Goal: Transaction & Acquisition: Purchase product/service

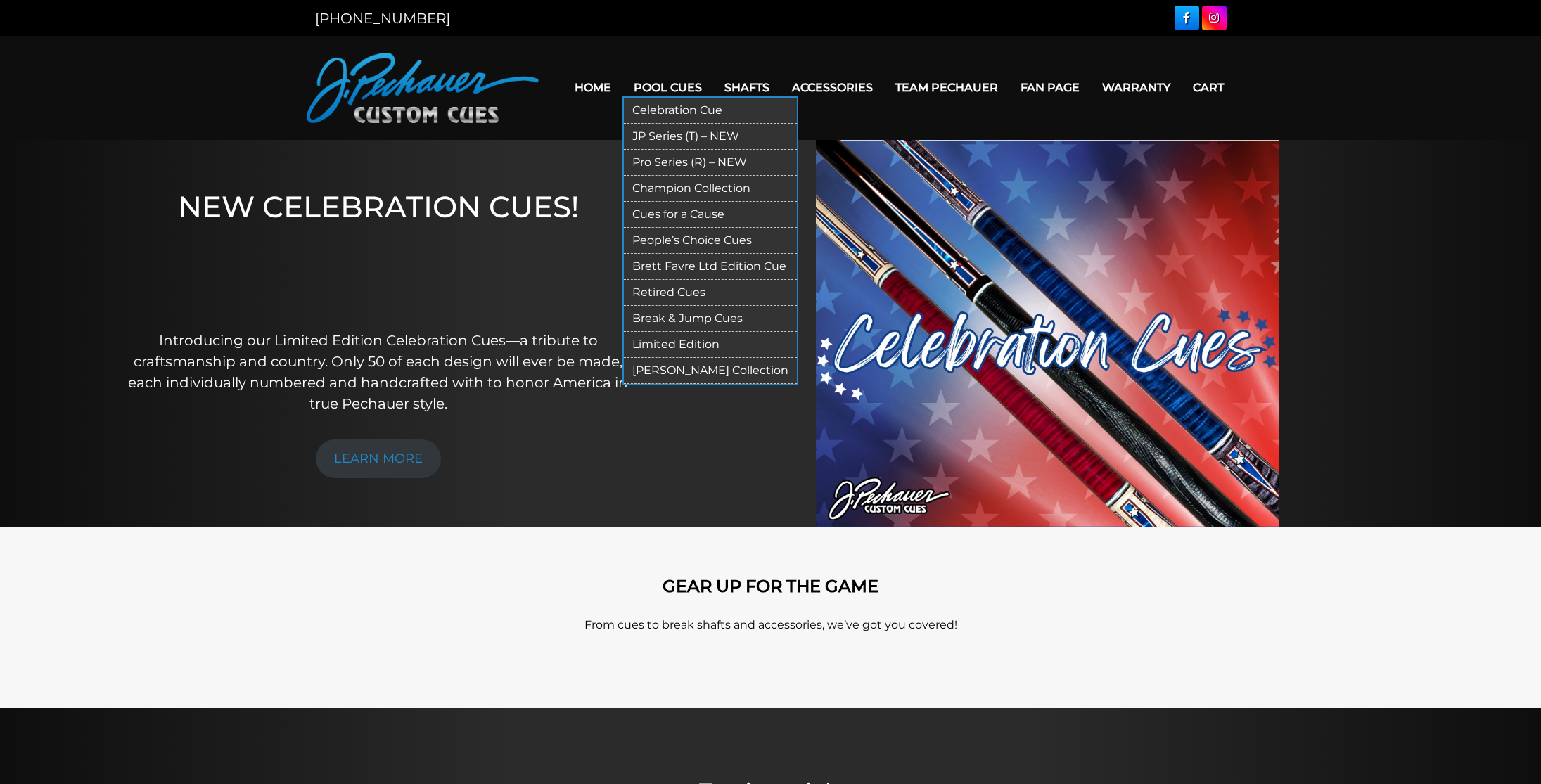
click at [640, 280] on link "Retired Cues" at bounding box center [710, 293] width 173 height 26
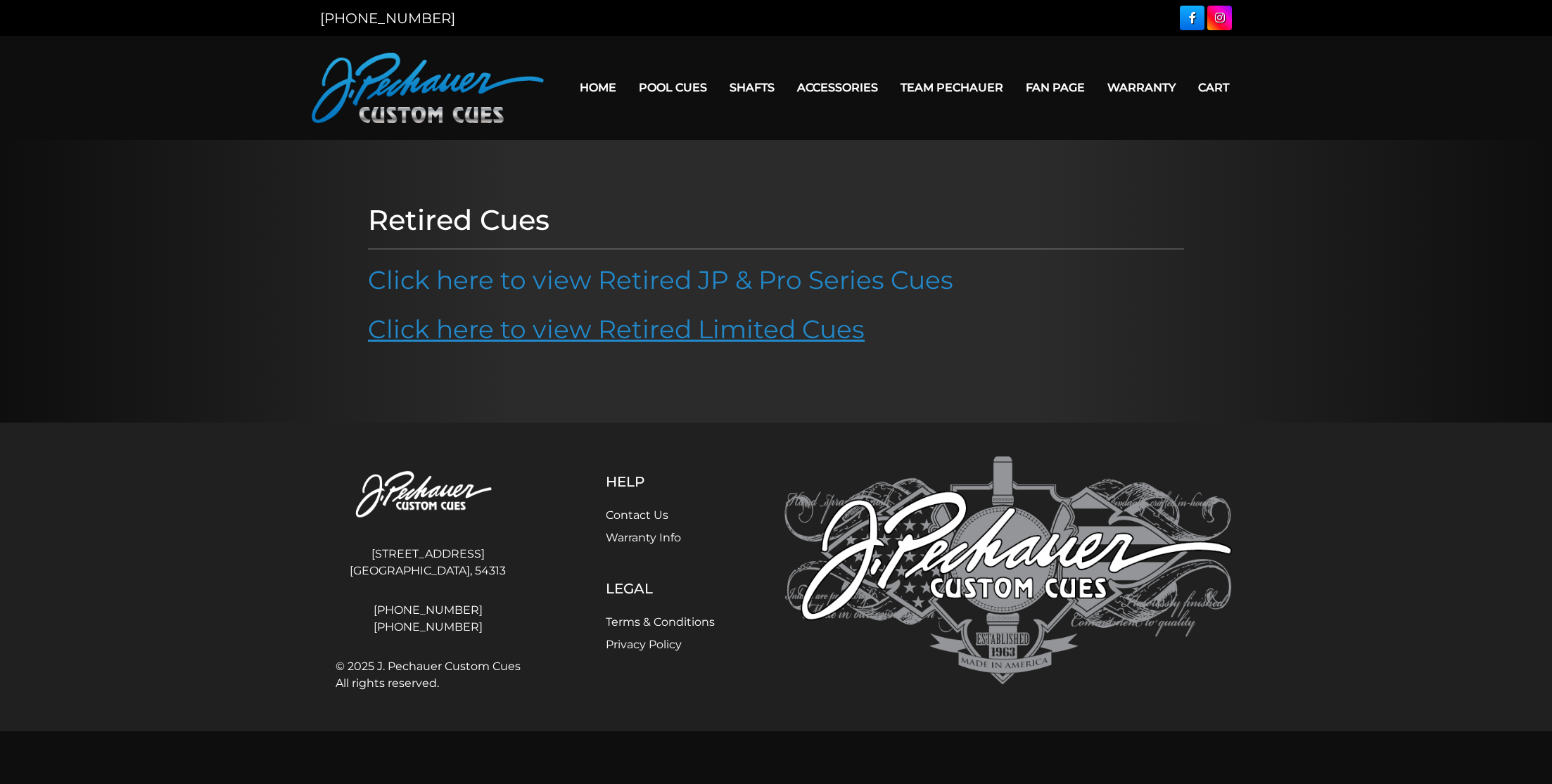
click at [654, 325] on link "Click here to view Retired Limited Cues" at bounding box center [616, 329] width 497 height 30
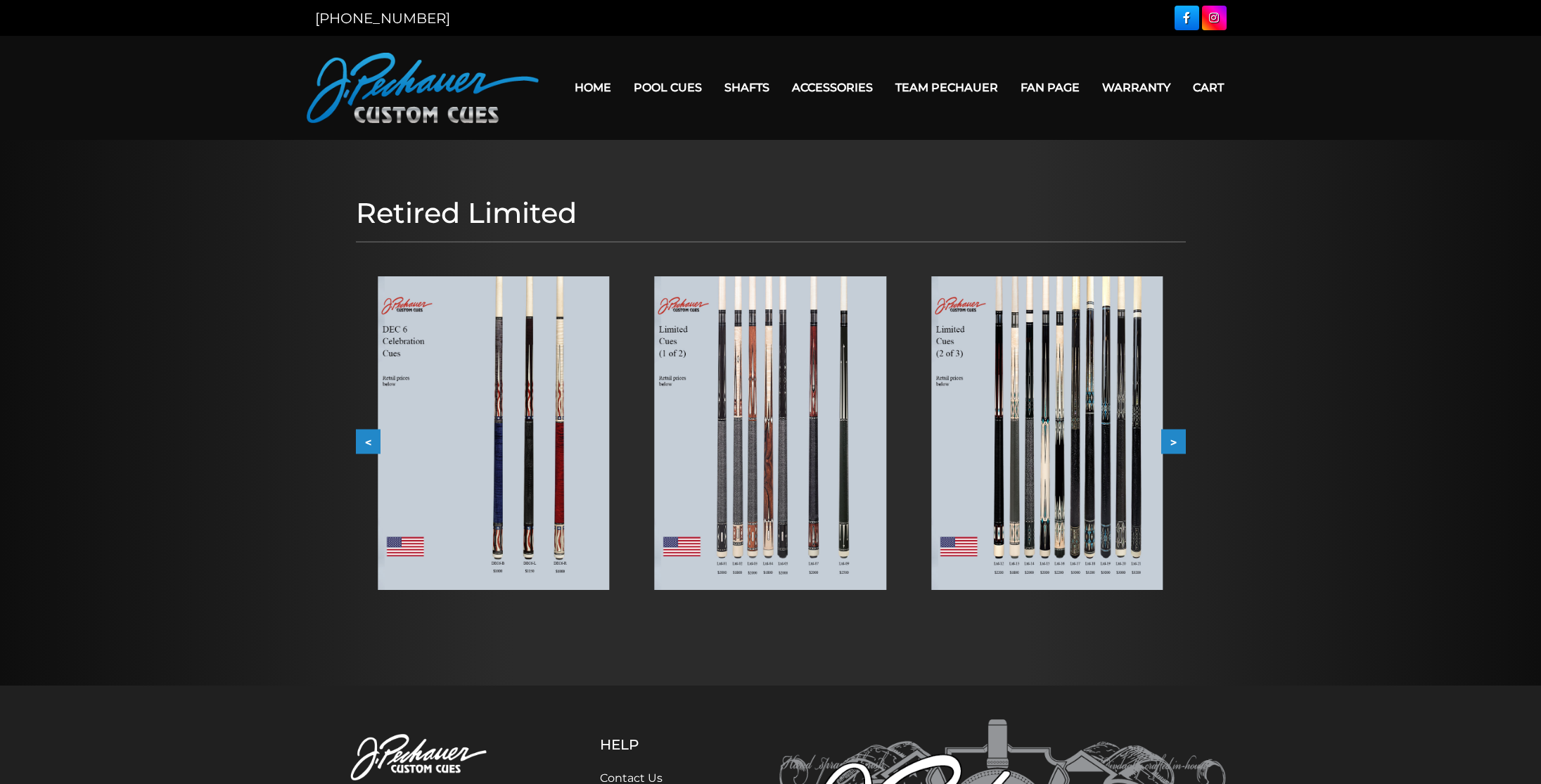
click at [989, 403] on img at bounding box center [1046, 433] width 231 height 314
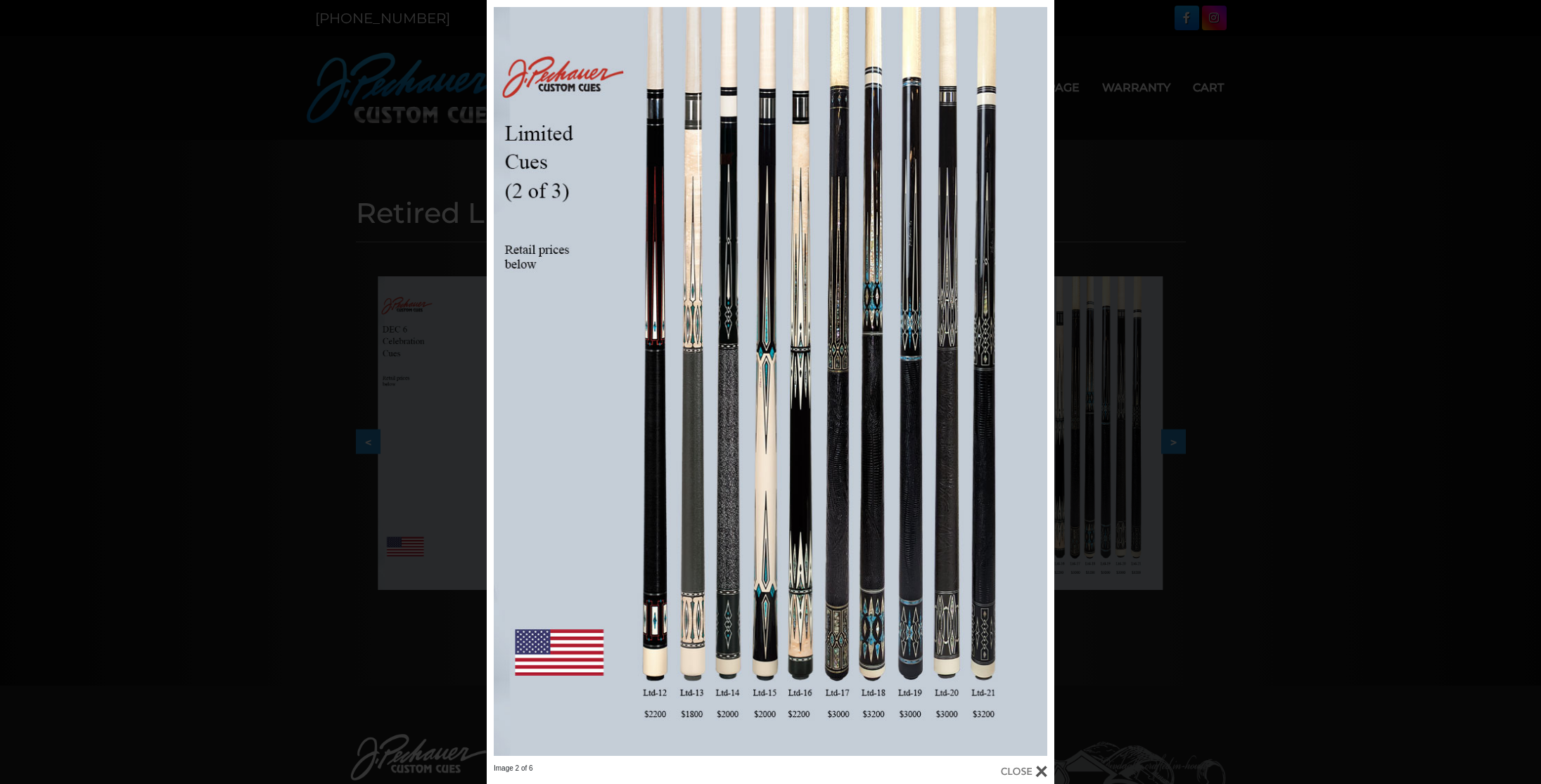
click at [773, 425] on div at bounding box center [770, 382] width 568 height 763
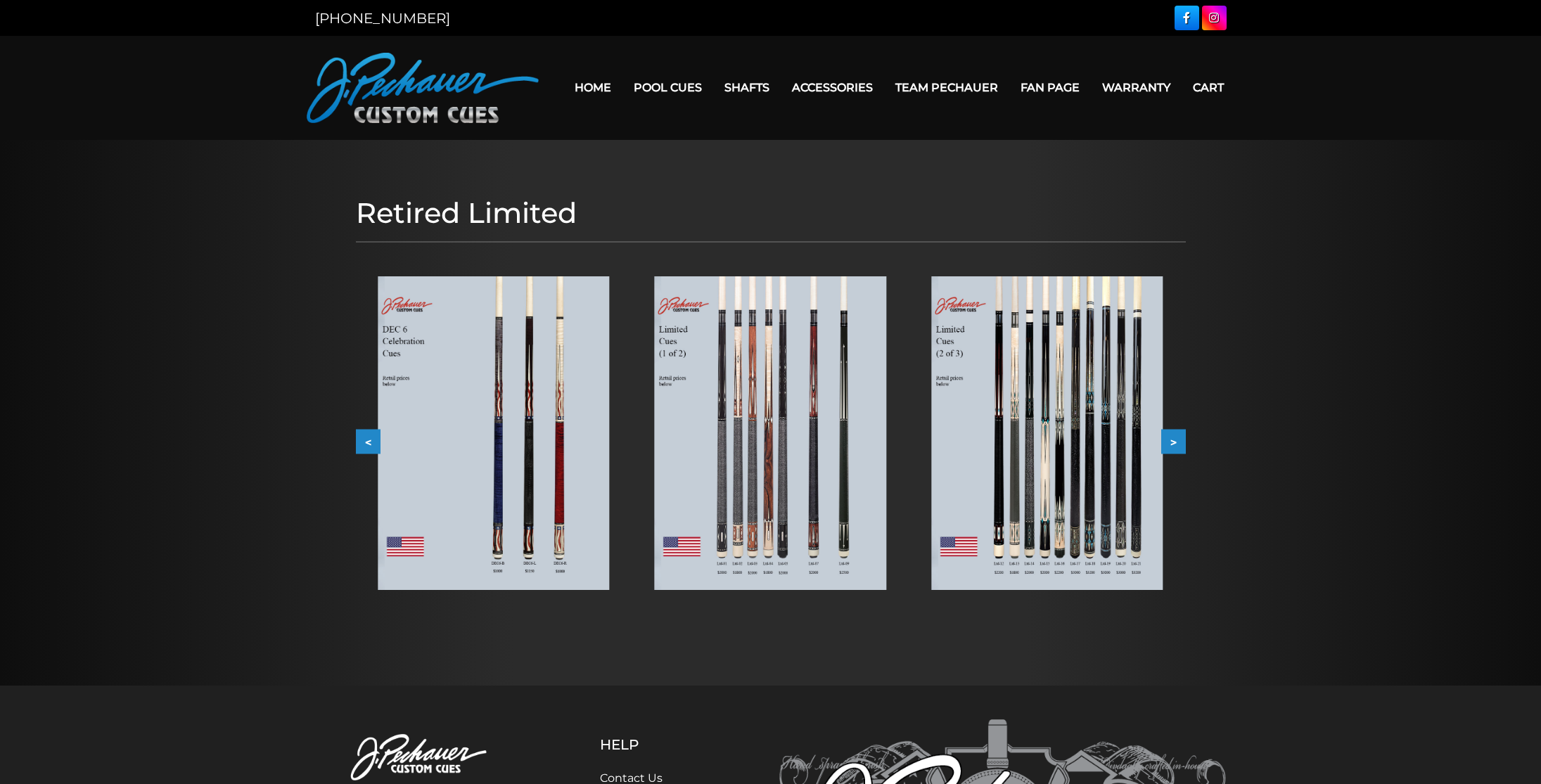
click at [773, 425] on img at bounding box center [770, 433] width 231 height 314
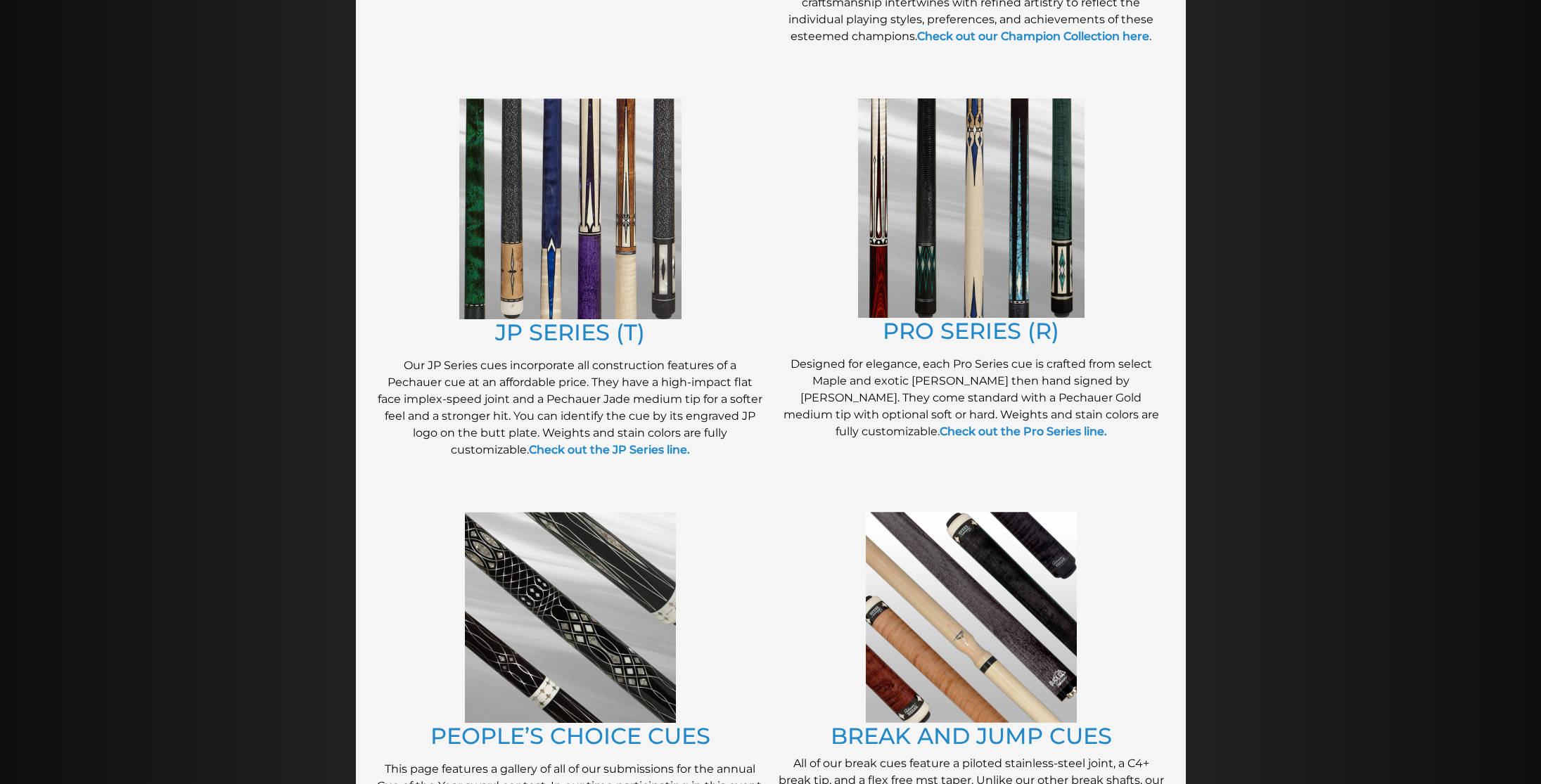
scroll to position [685, 0]
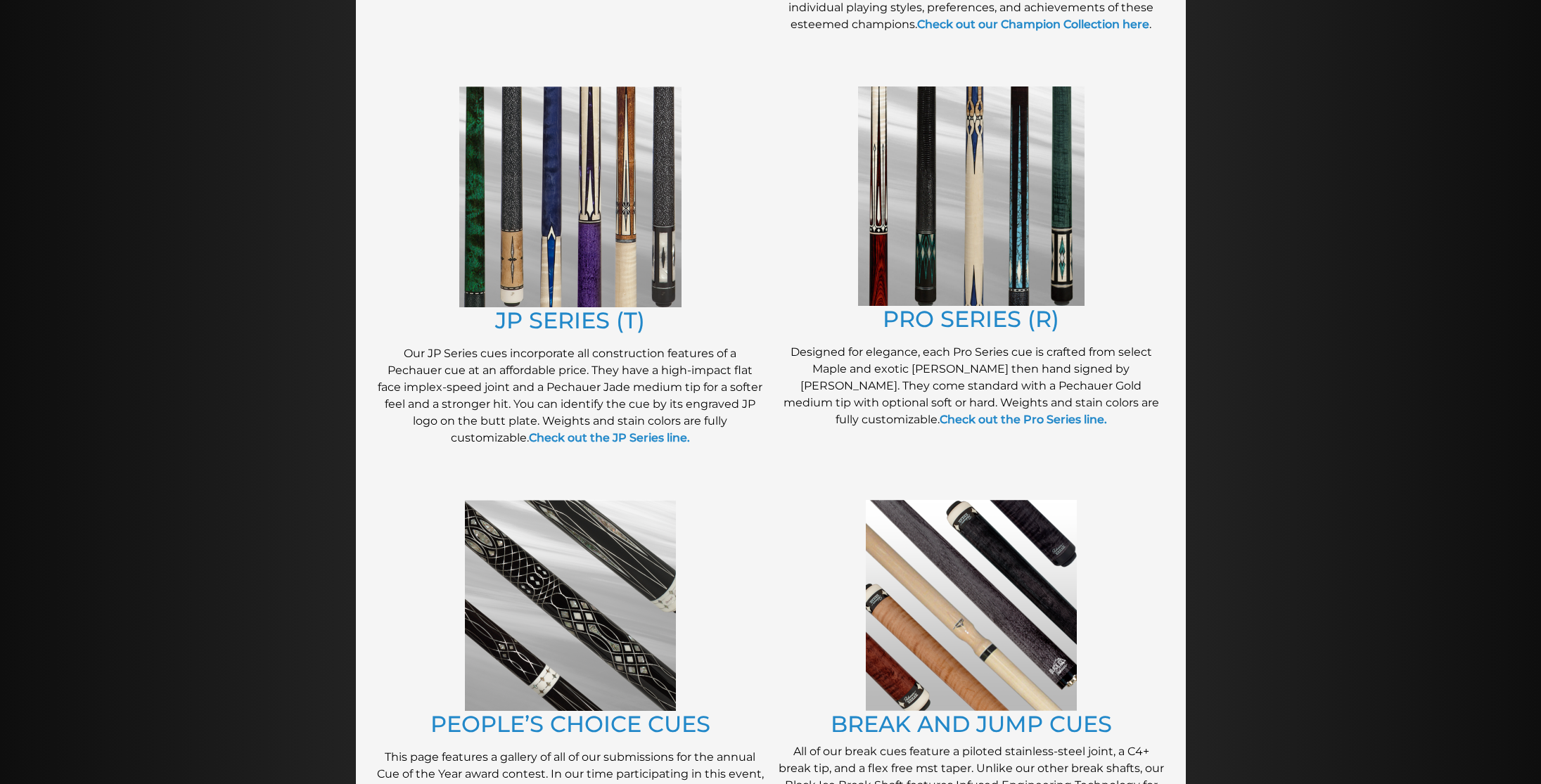
click at [549, 271] on img at bounding box center [571, 197] width 222 height 220
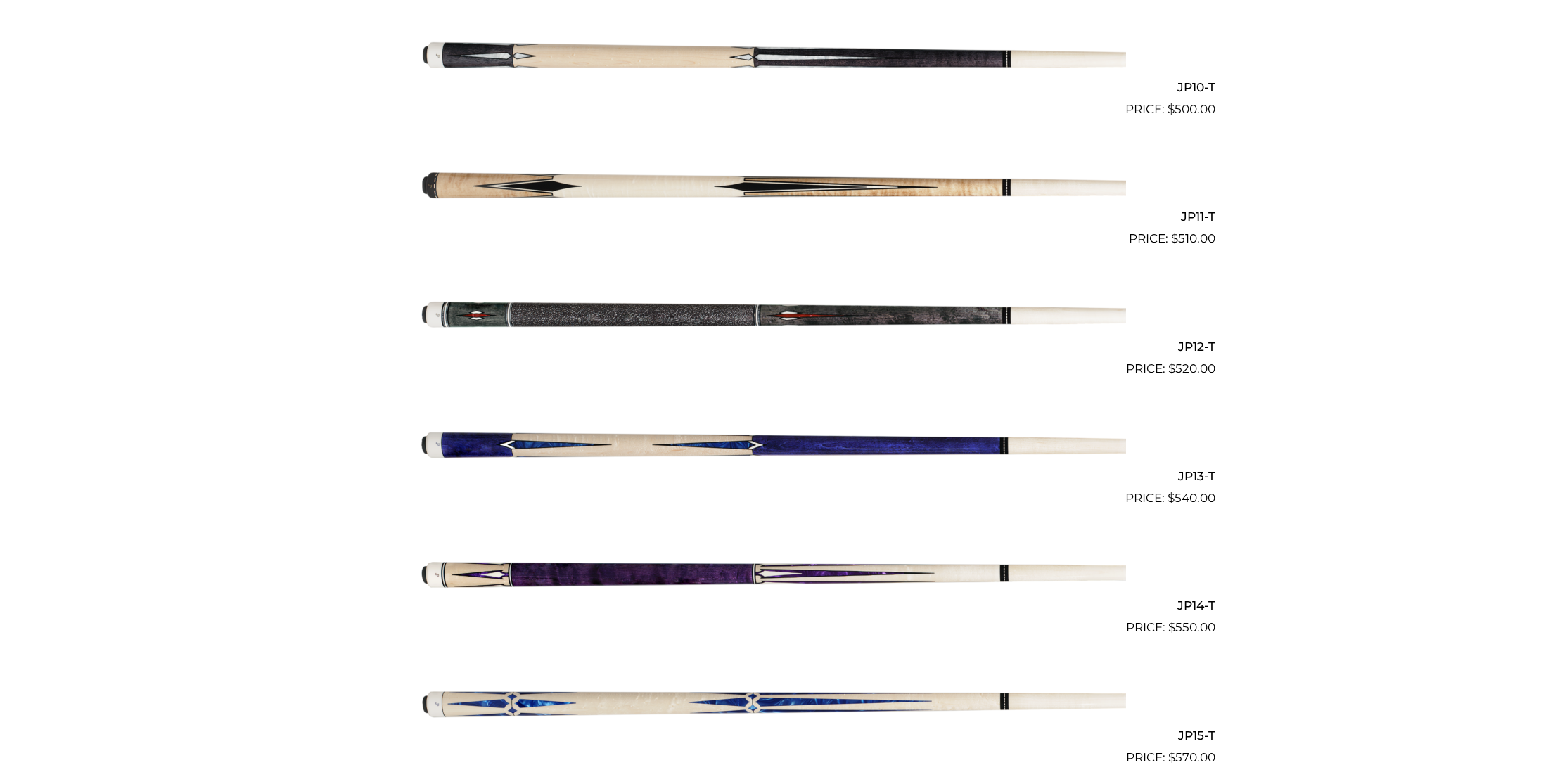
scroll to position [1647, 0]
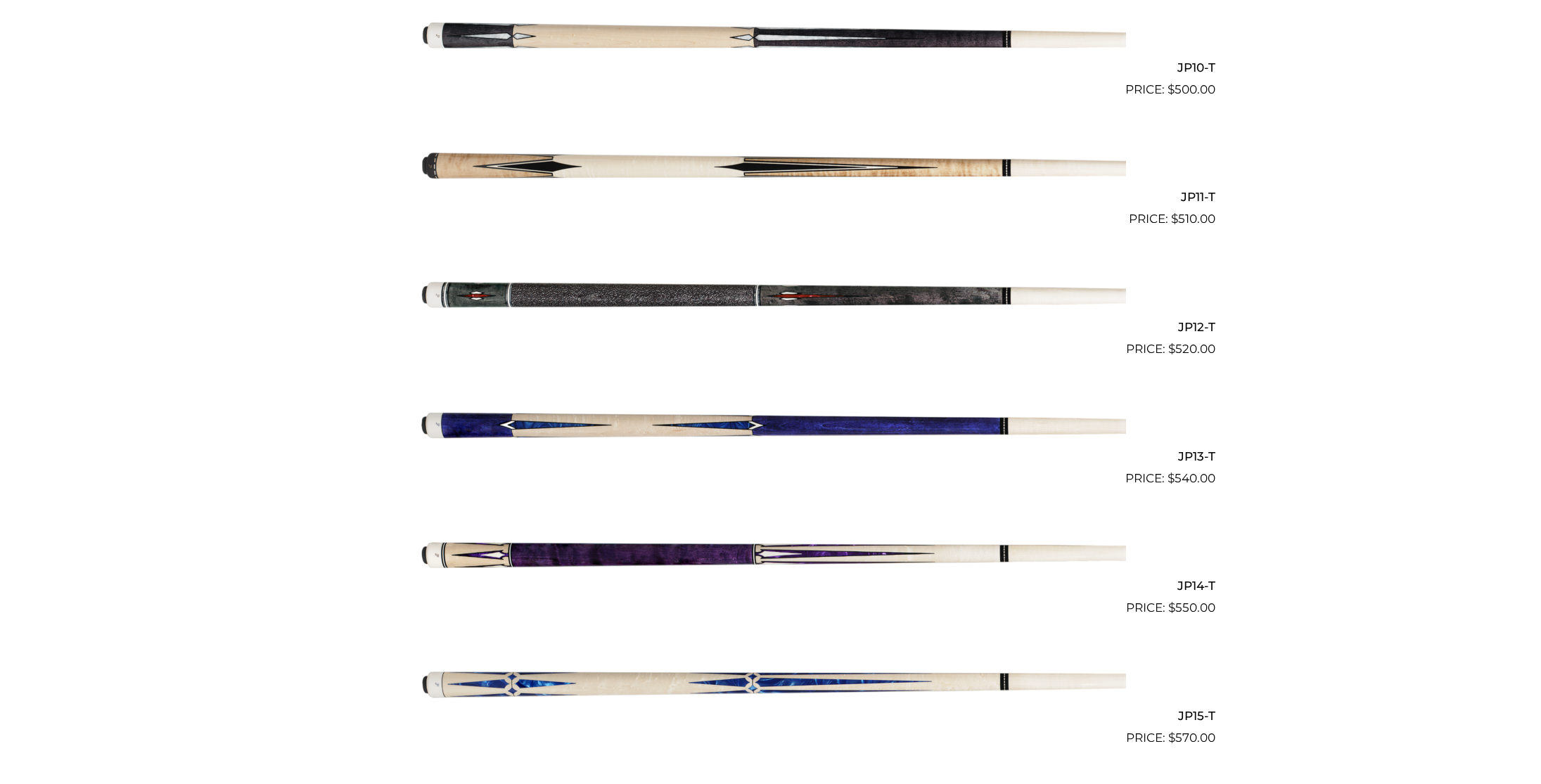
click at [588, 554] on img at bounding box center [770, 553] width 710 height 118
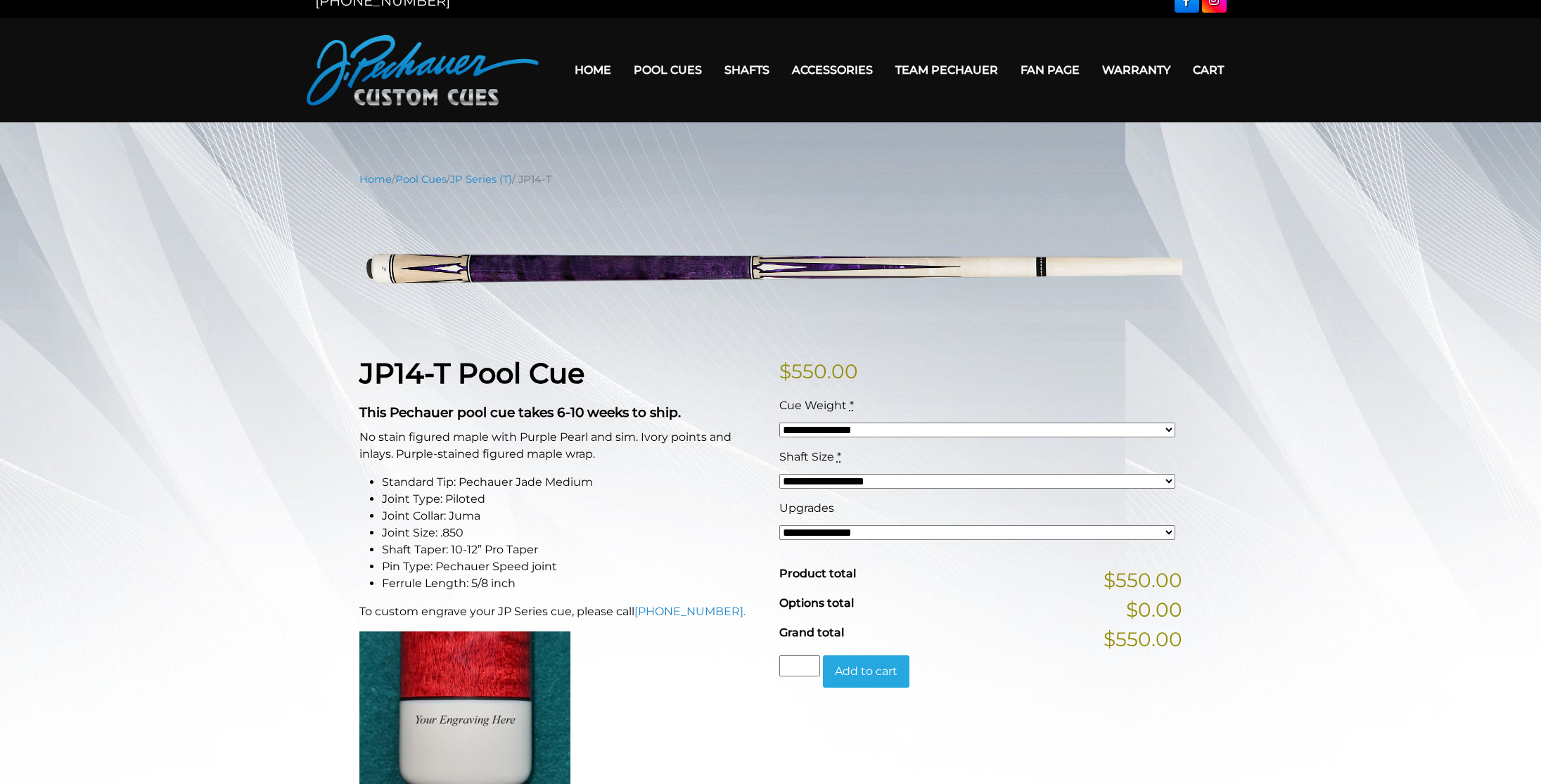
scroll to position [69, 0]
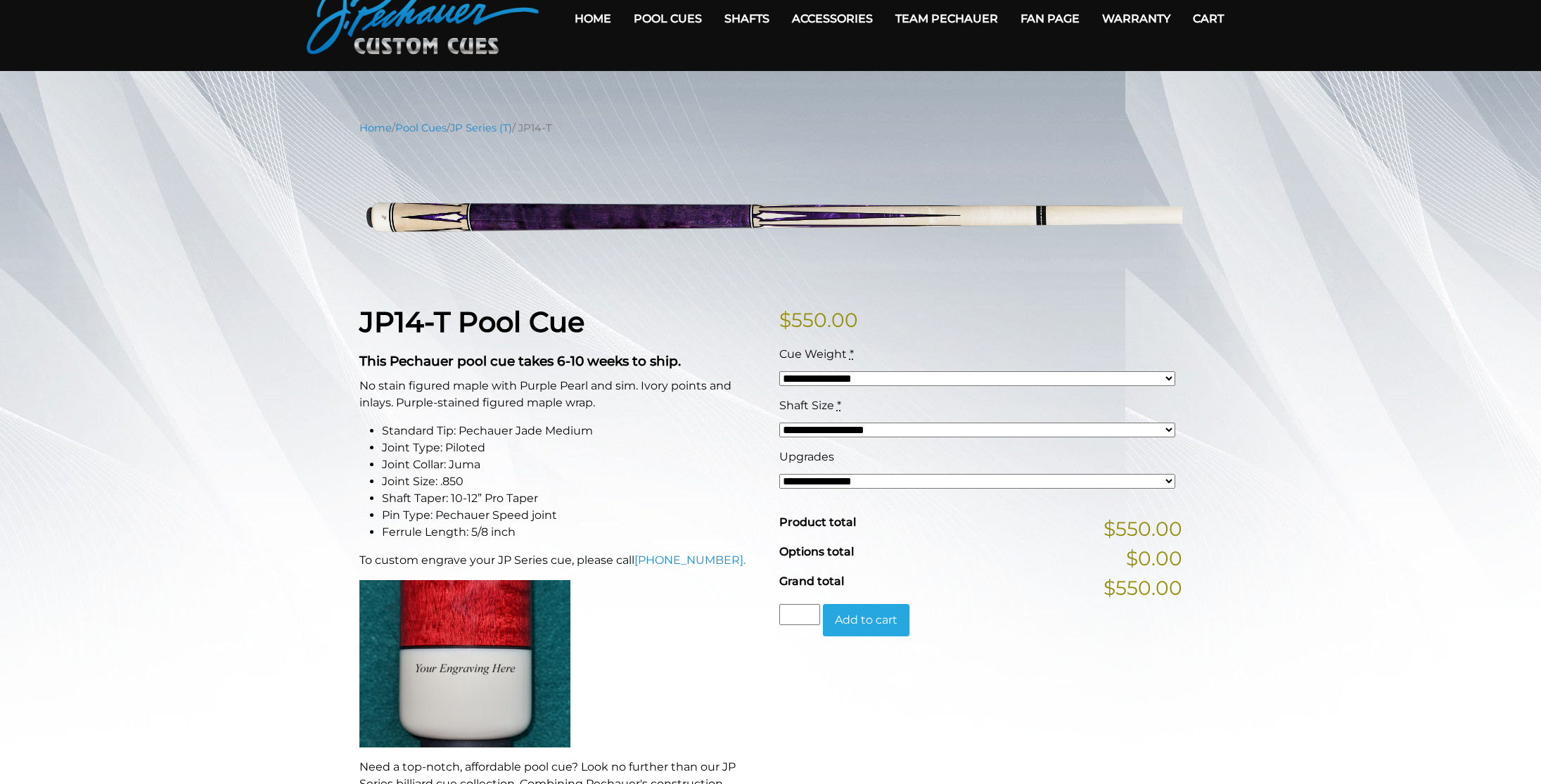
select select "*****"
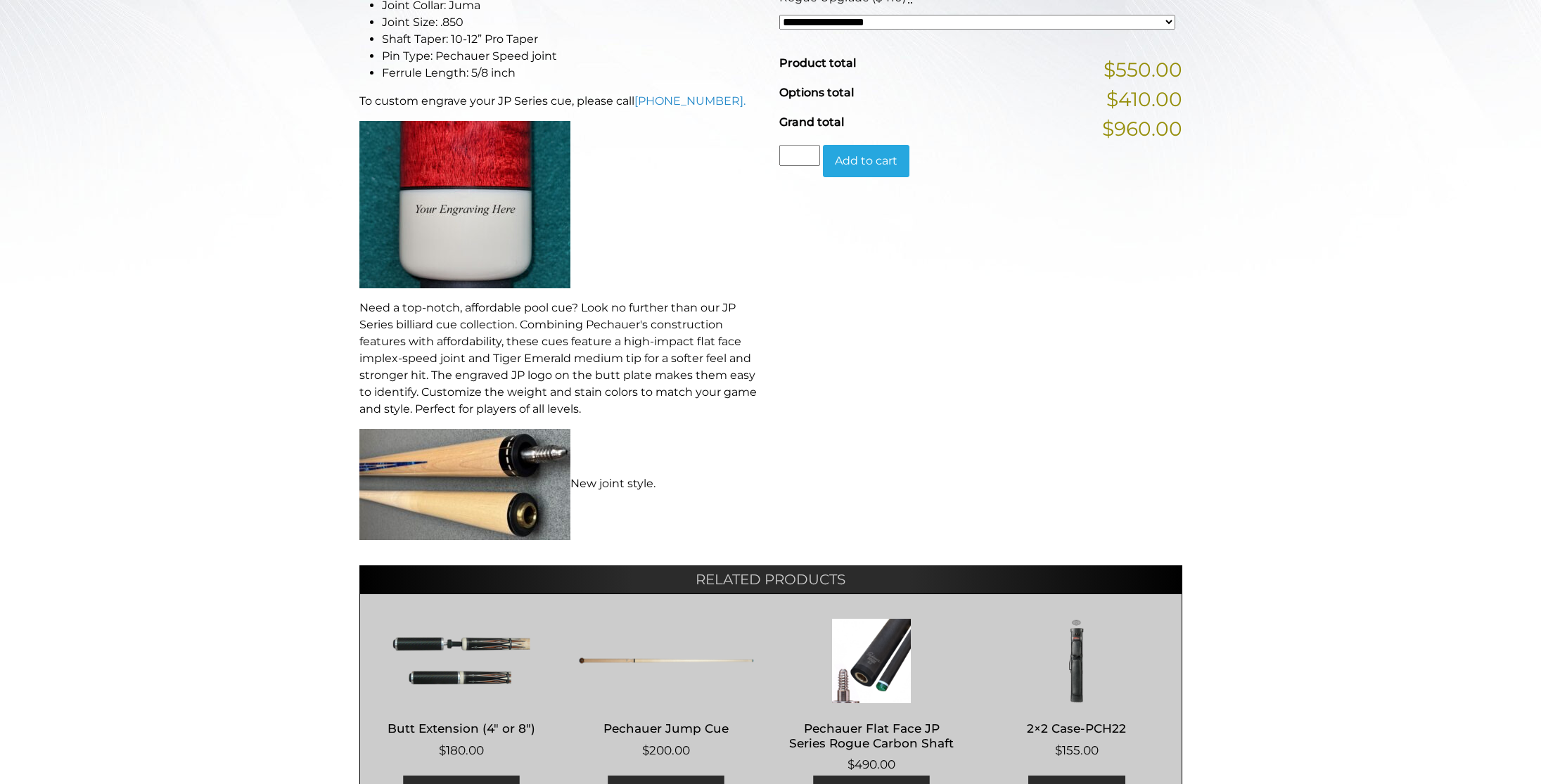
scroll to position [531, 0]
